Goal: Task Accomplishment & Management: Use online tool/utility

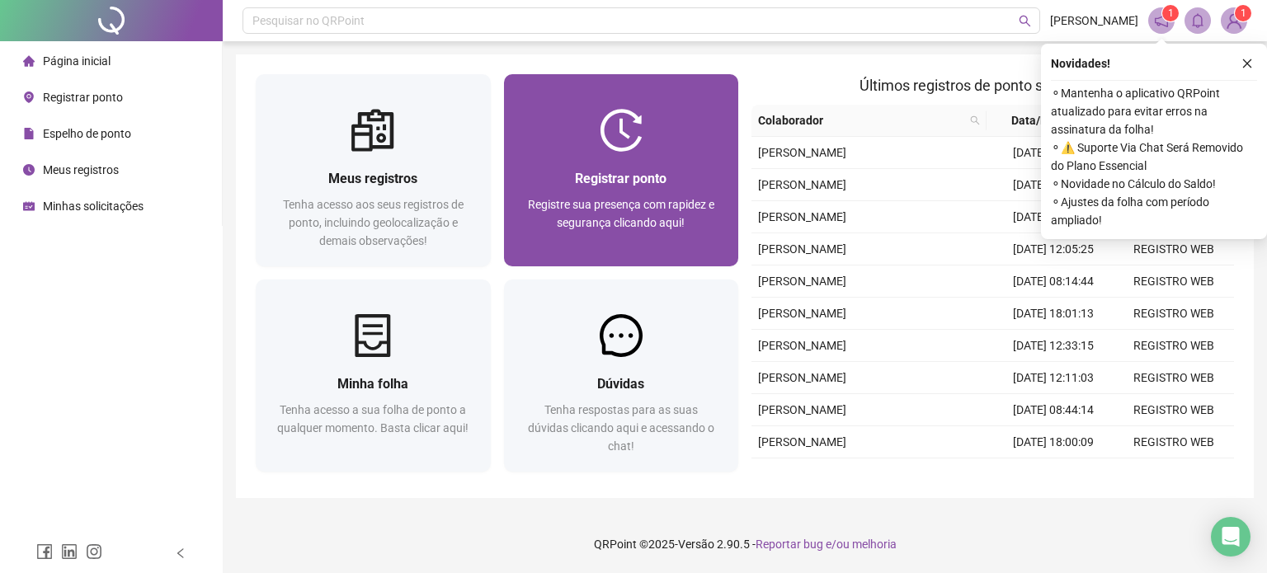
click at [655, 186] on span "Registrar ponto" at bounding box center [621, 179] width 92 height 16
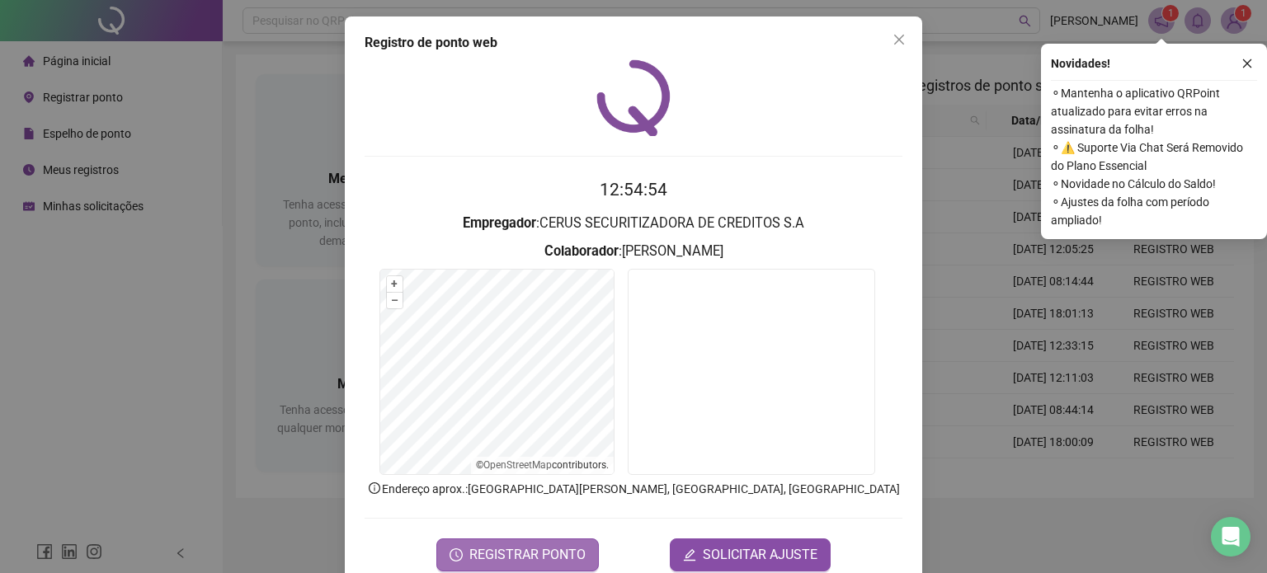
click at [561, 557] on span "REGISTRAR PONTO" at bounding box center [527, 555] width 116 height 20
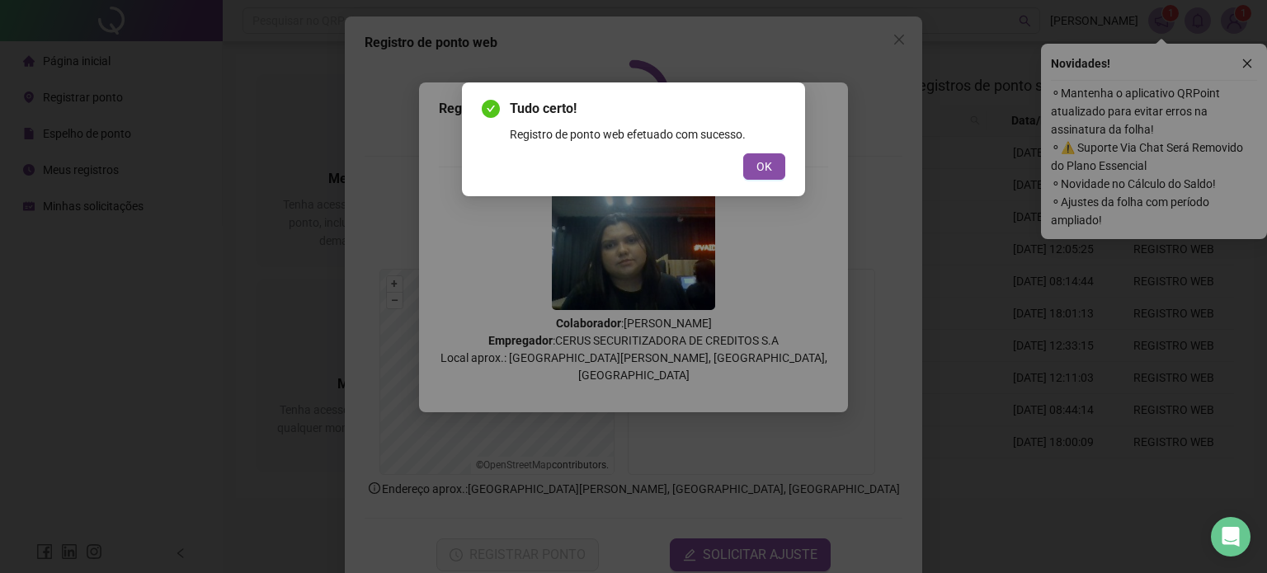
click at [788, 172] on div "Tudo certo! Registro de ponto web efetuado com sucesso. OK" at bounding box center [633, 140] width 343 height 114
click at [778, 169] on button "OK" at bounding box center [764, 166] width 42 height 26
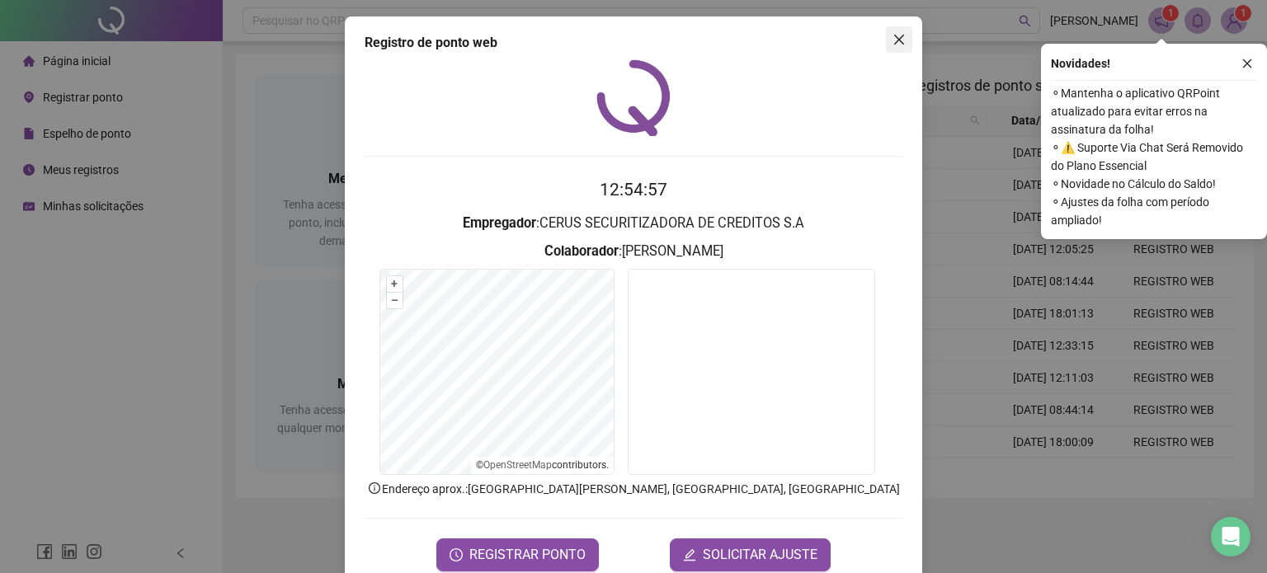
click at [893, 29] on button "Close" at bounding box center [899, 39] width 26 height 26
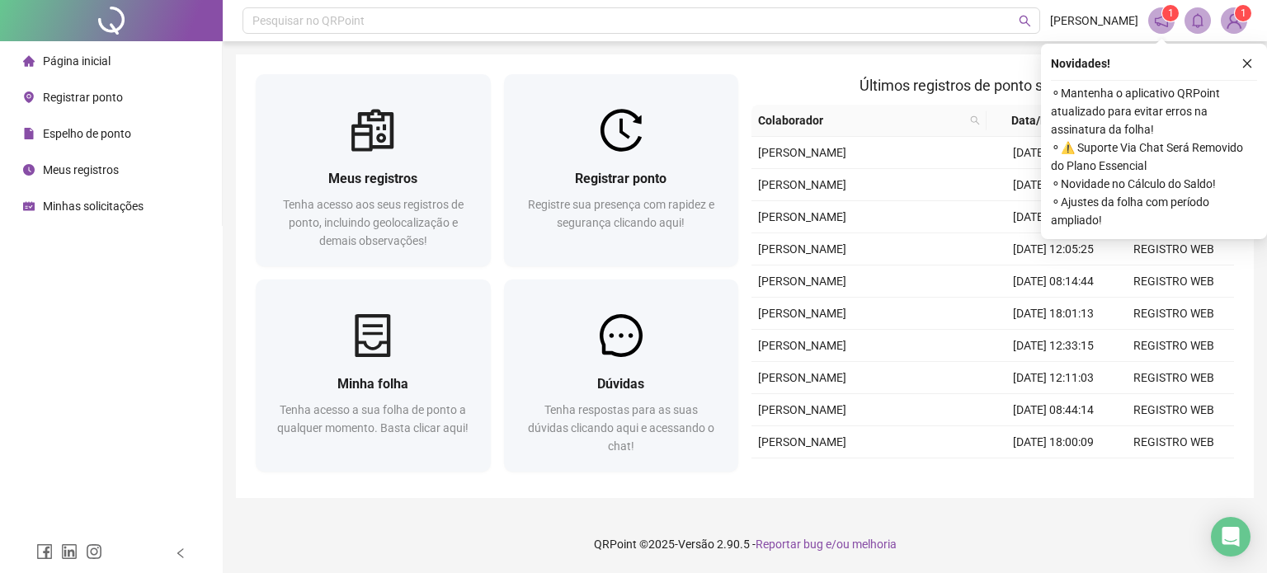
click at [90, 61] on span "Página inicial" at bounding box center [77, 60] width 68 height 13
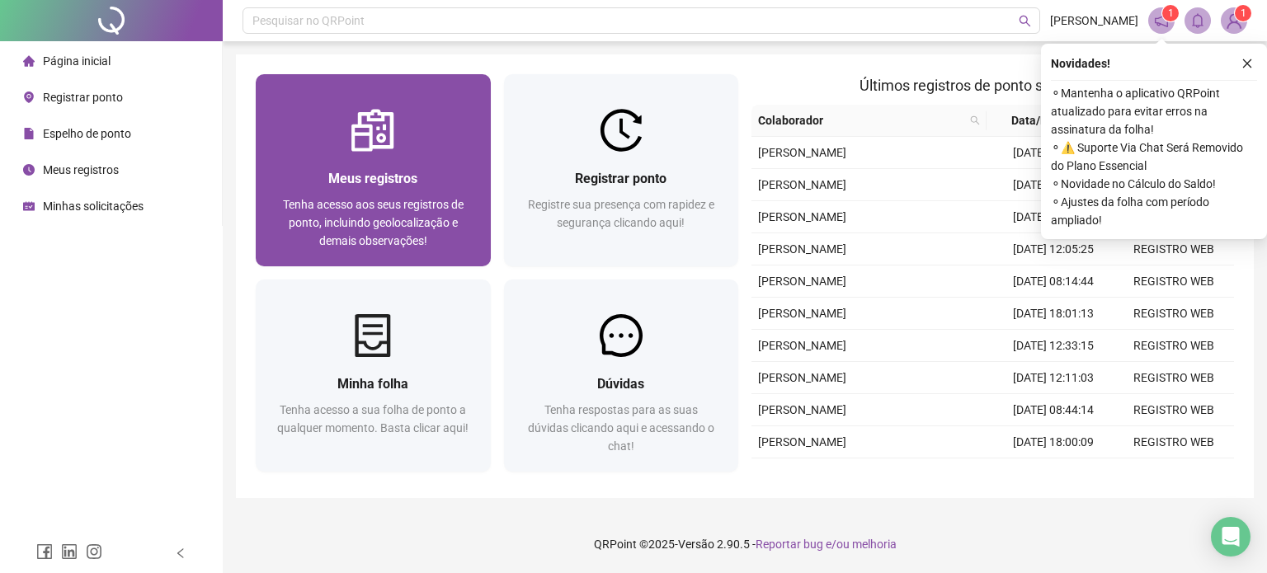
click at [356, 168] on div "Meus registros" at bounding box center [374, 178] width 196 height 21
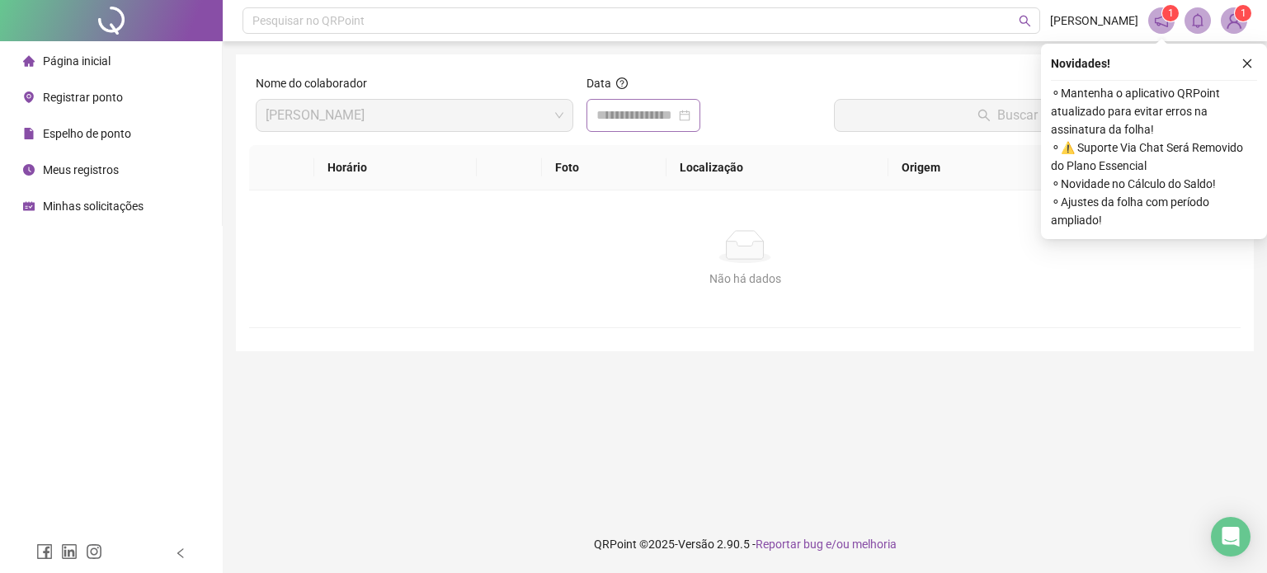
click at [691, 122] on div at bounding box center [643, 116] width 94 height 20
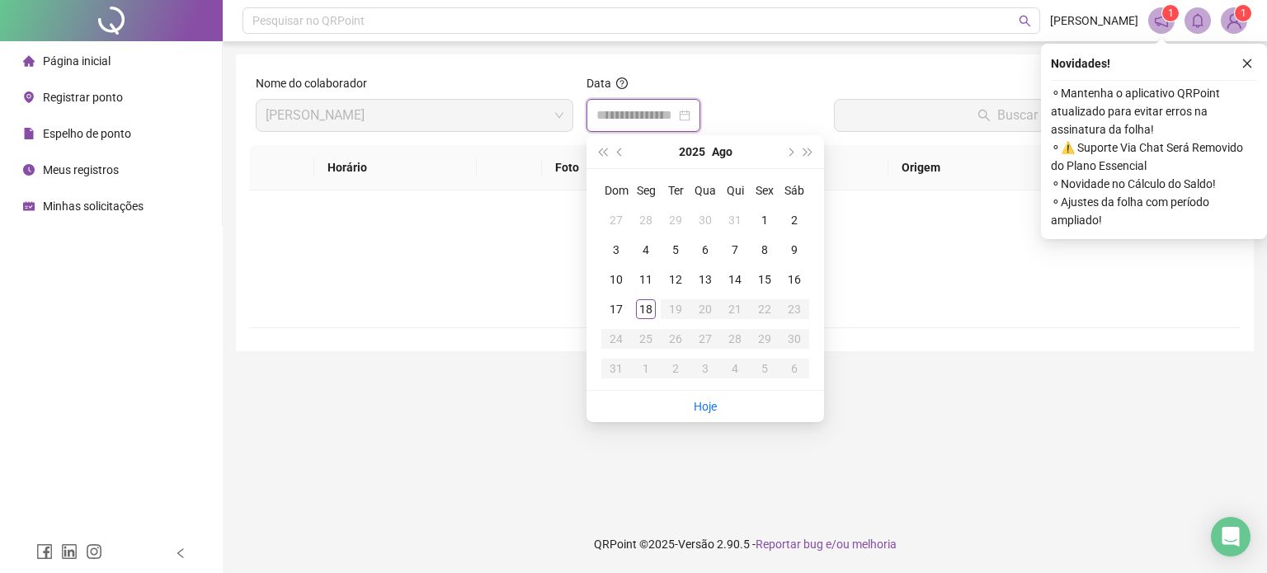
click at [691, 115] on div at bounding box center [643, 116] width 94 height 20
type input "**********"
click at [651, 313] on div "18" at bounding box center [646, 309] width 20 height 20
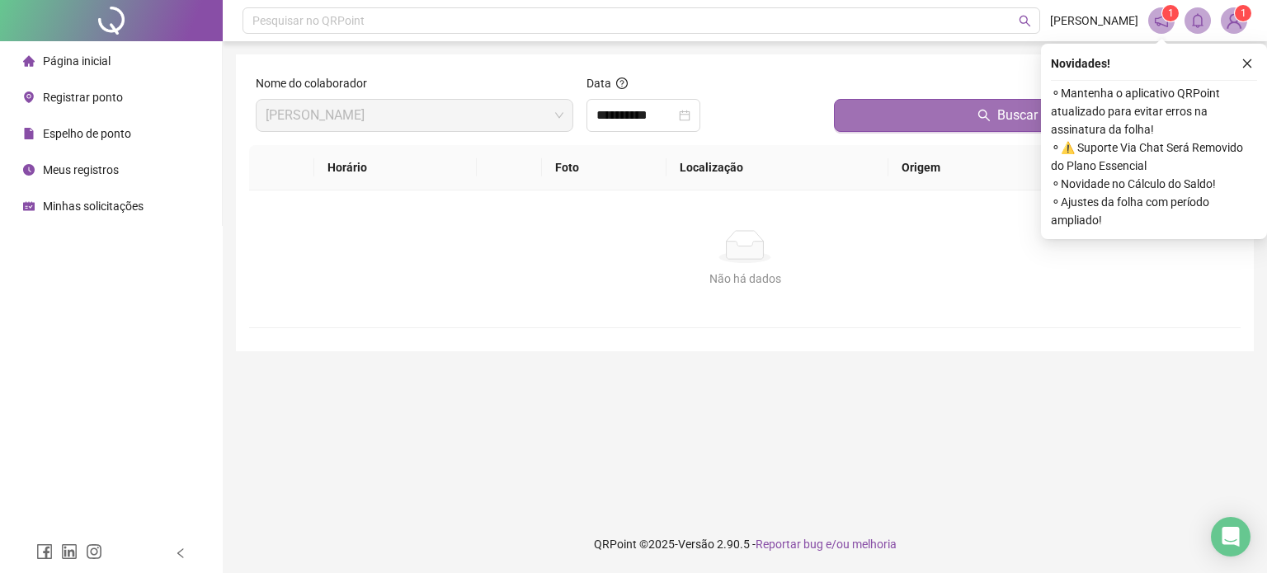
click at [967, 130] on button "Buscar registros" at bounding box center [1034, 115] width 400 height 33
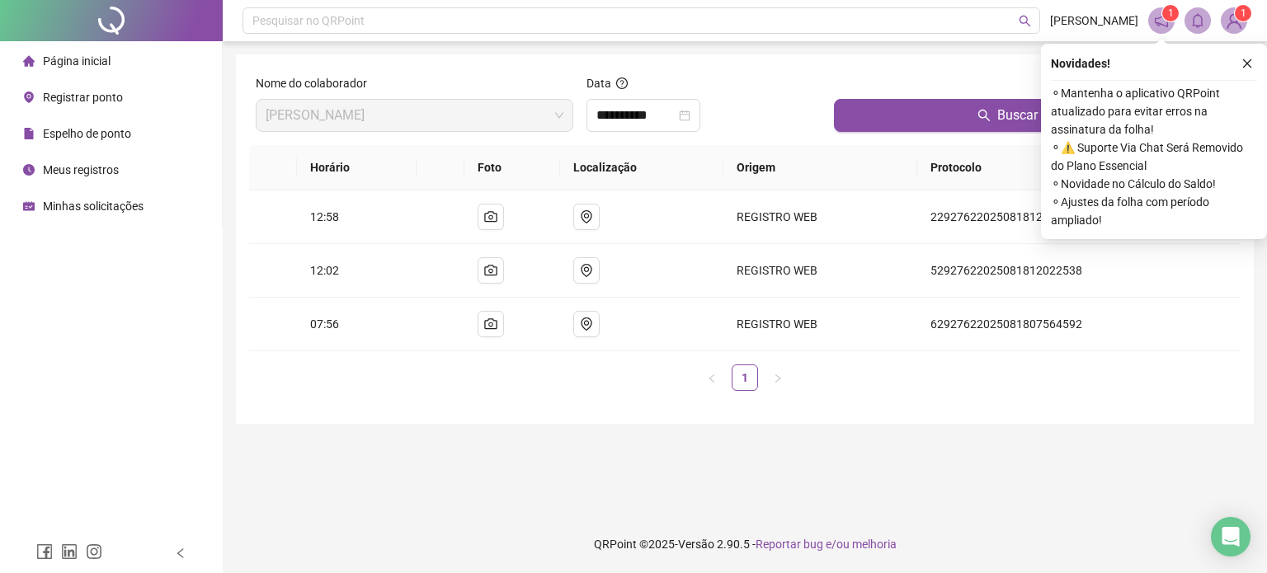
click at [145, 65] on li "Página inicial" at bounding box center [110, 61] width 215 height 33
